Goal: Navigation & Orientation: Find specific page/section

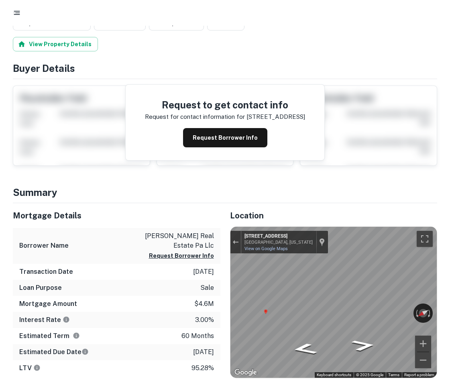
scroll to position [67, 0]
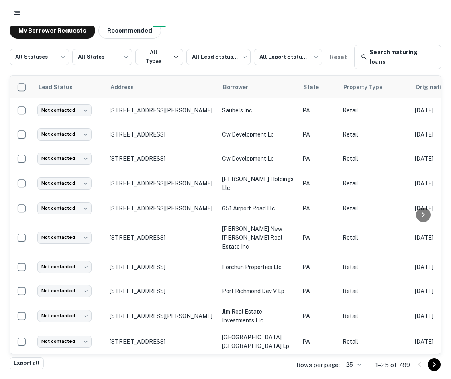
click at [348, 3] on div at bounding box center [225, 13] width 451 height 26
click at [15, 10] on icon "button" at bounding box center [17, 13] width 8 height 8
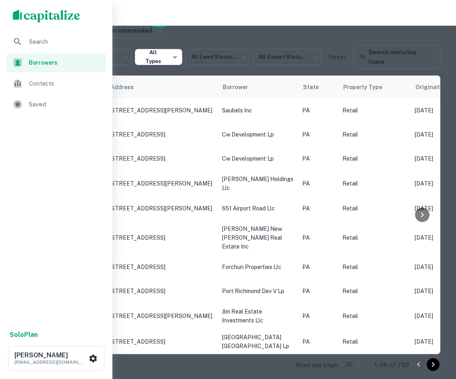
click at [15, 10] on img "scrollable content" at bounding box center [46, 16] width 67 height 13
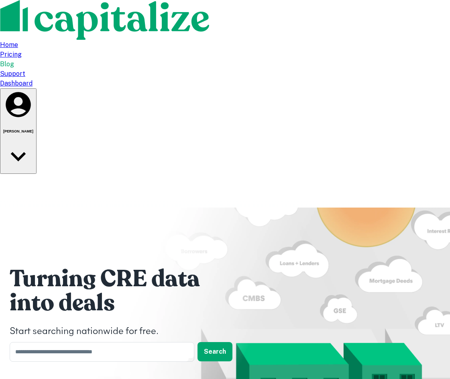
click at [336, 79] on div "Dashboard" at bounding box center [225, 84] width 450 height 10
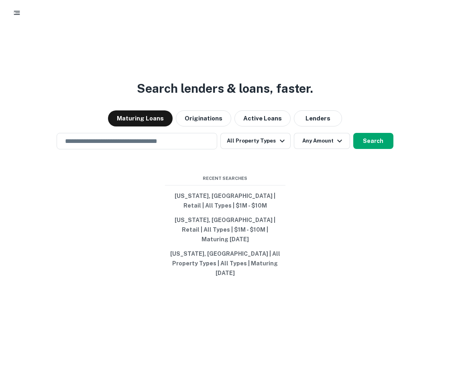
click at [13, 15] on icon "button" at bounding box center [17, 13] width 8 height 8
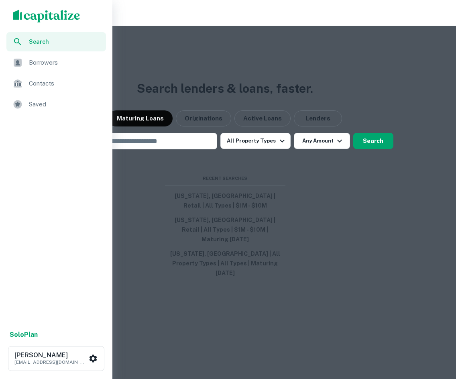
click at [37, 61] on span "Borrowers" at bounding box center [65, 63] width 72 height 10
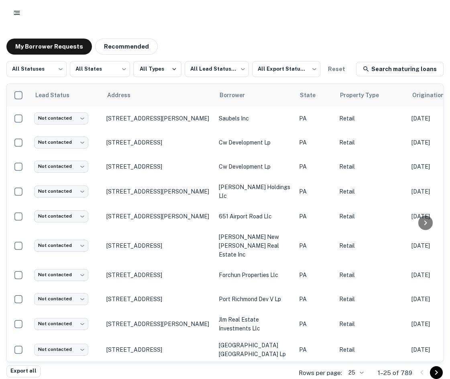
click at [15, 10] on icon "button" at bounding box center [17, 13] width 8 height 8
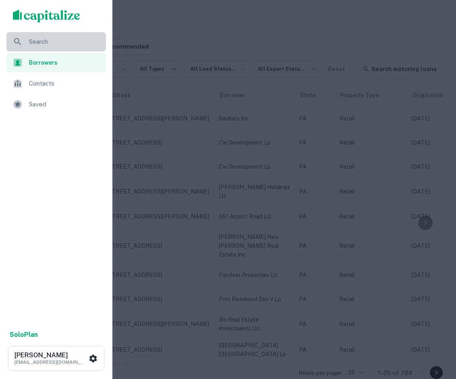
click at [31, 39] on span "Search" at bounding box center [65, 42] width 72 height 10
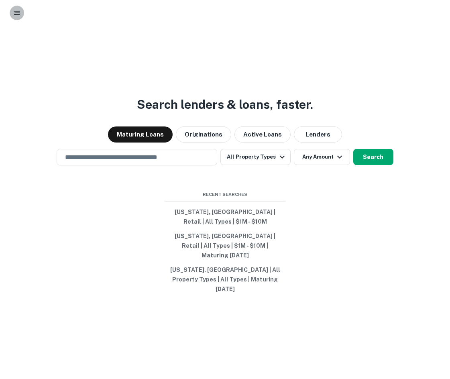
click at [19, 8] on button "button" at bounding box center [17, 13] width 14 height 14
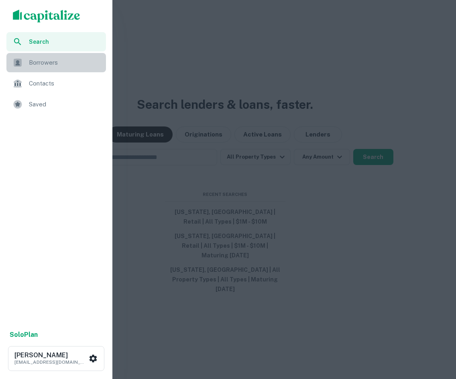
click at [24, 68] on div "Borrowers" at bounding box center [56, 62] width 100 height 19
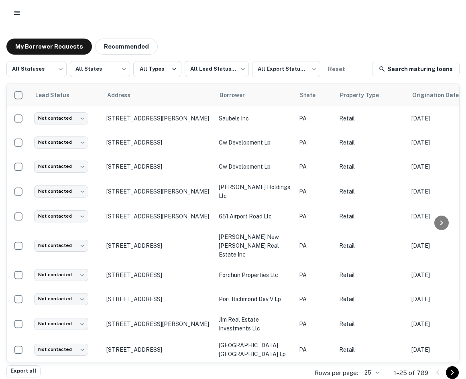
click at [208, 362] on div "Lead Status Address Borrower State Property Type Origination Date Maturity Date…" at bounding box center [232, 223] width 453 height 279
click at [15, 16] on icon "button" at bounding box center [17, 13] width 8 height 8
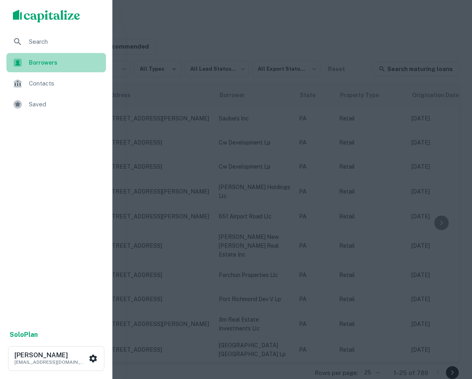
click at [46, 60] on span "Borrowers" at bounding box center [65, 62] width 72 height 9
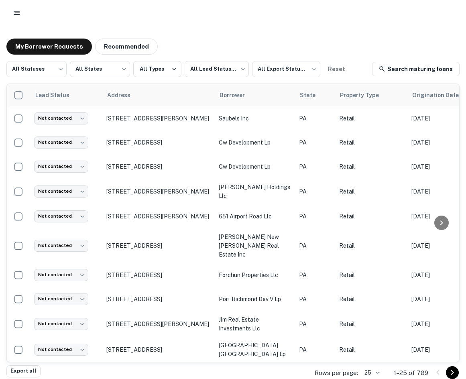
click at [227, 26] on main "My Borrower Requests Recommended All Statuses *** ​ All States *** ​ All Types …" at bounding box center [233, 189] width 466 height 379
click at [108, 42] on button "Recommended" at bounding box center [126, 47] width 63 height 16
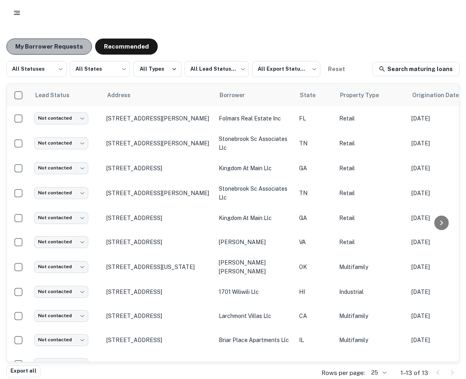
click at [65, 49] on button "My Borrower Requests" at bounding box center [49, 47] width 86 height 16
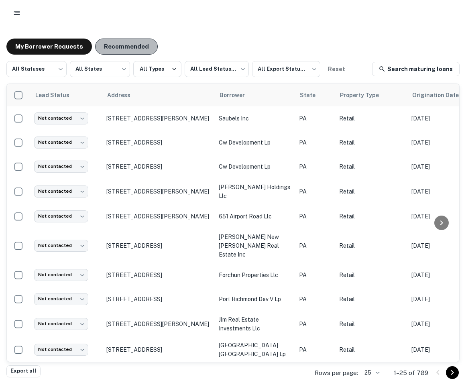
click at [137, 46] on button "Recommended" at bounding box center [126, 47] width 63 height 16
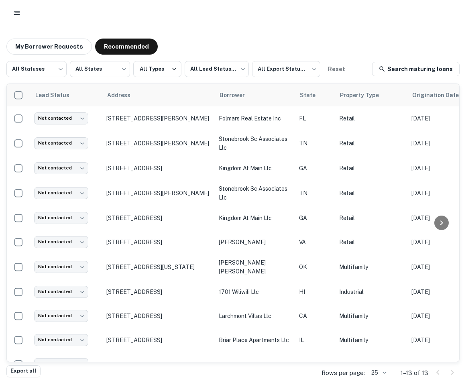
drag, startPoint x: 295, startPoint y: 31, endPoint x: 402, endPoint y: 38, distance: 107.4
click at [295, 31] on main "My Borrower Requests Recommended All Statuses *** ​ All States *** ​ All Types …" at bounding box center [233, 189] width 466 height 379
click at [346, 12] on div at bounding box center [233, 13] width 447 height 14
